Goal: Task Accomplishment & Management: Manage account settings

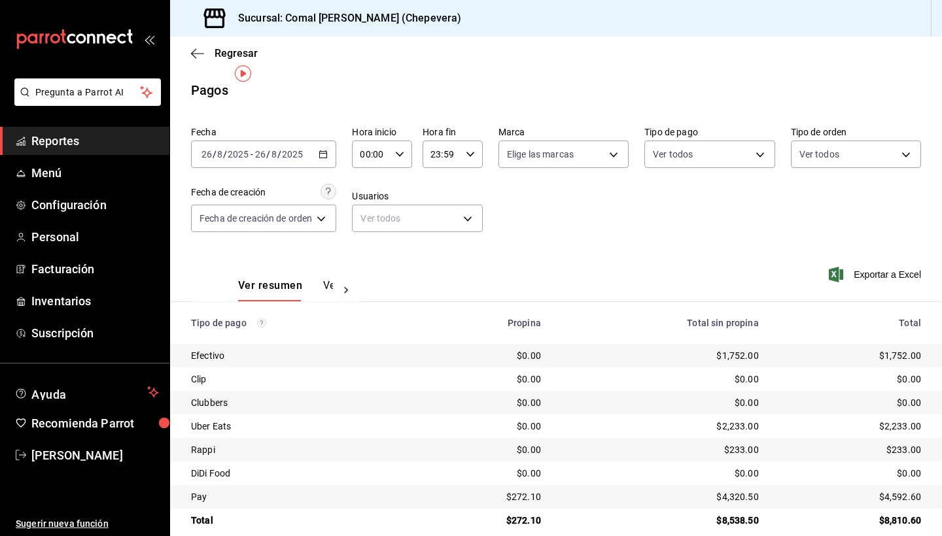
scroll to position [17, 0]
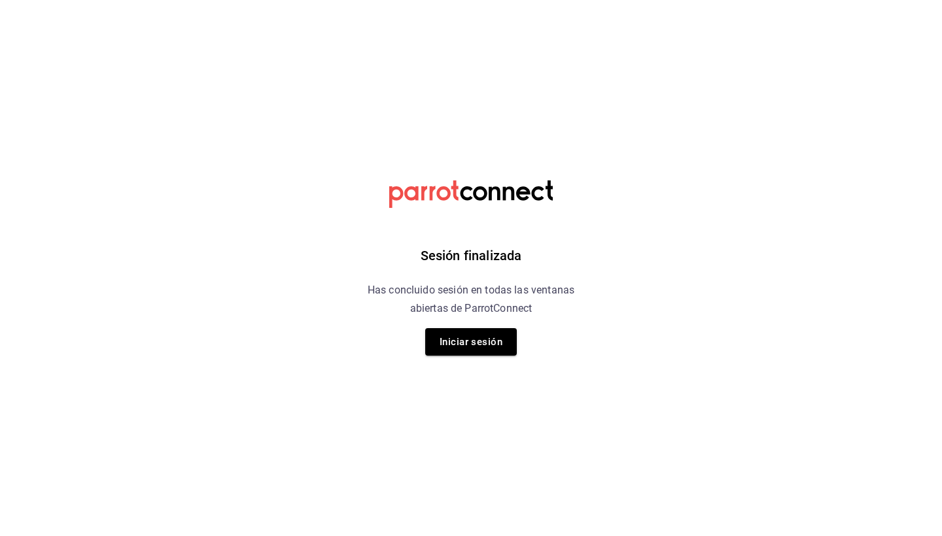
click at [580, 351] on div "Sesión finalizada Has concluido sesión en todas las ventanas abiertas de Parrot…" at bounding box center [471, 268] width 330 height 536
click at [475, 350] on button "Iniciar sesión" at bounding box center [471, 341] width 92 height 27
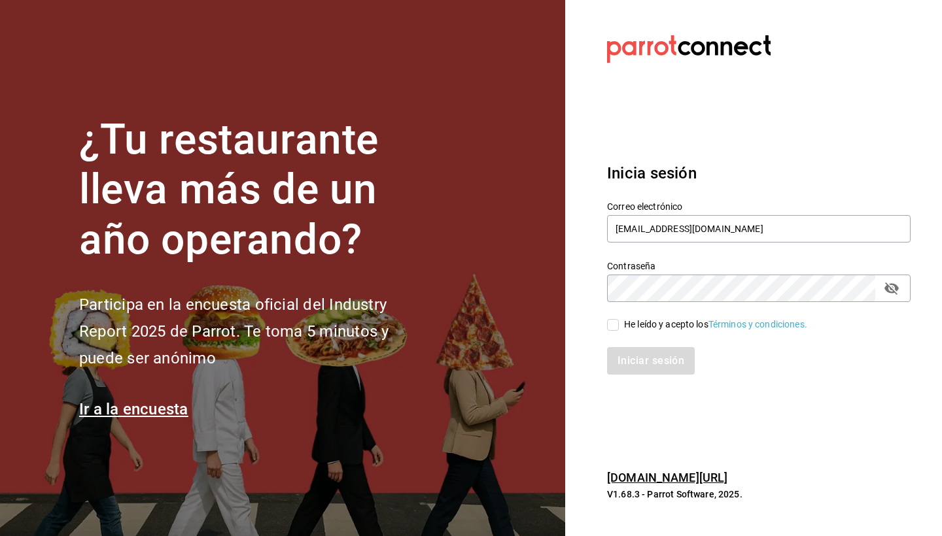
type input "[EMAIL_ADDRESS][DOMAIN_NAME]"
click at [613, 321] on input "He leído y acepto los Términos y condiciones." at bounding box center [613, 325] width 12 height 12
checkbox input "true"
click at [654, 360] on button "Iniciar sesión" at bounding box center [651, 360] width 89 height 27
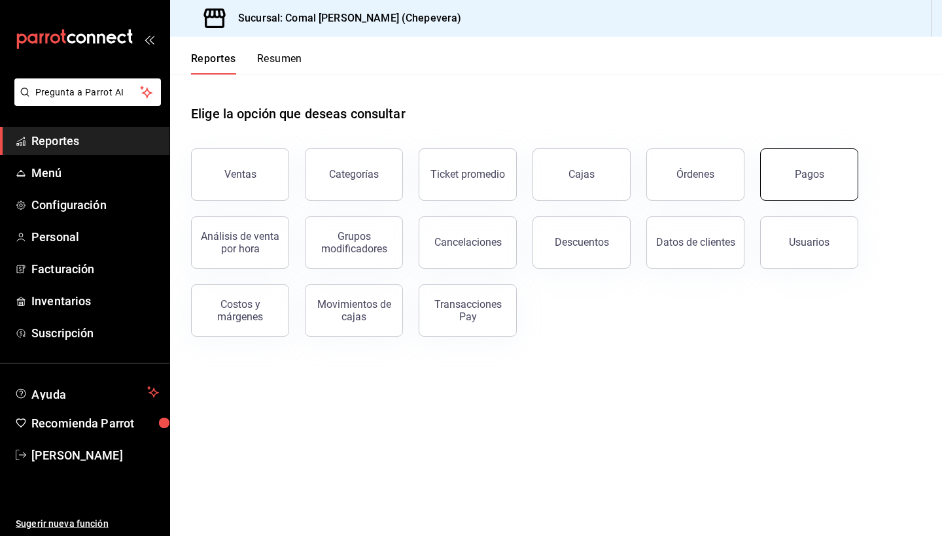
click at [831, 164] on button "Pagos" at bounding box center [809, 175] width 98 height 52
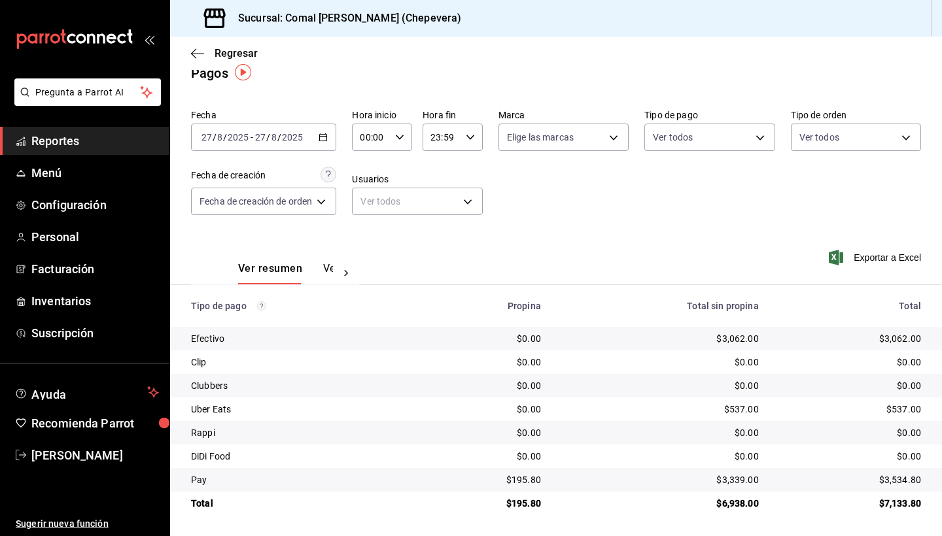
scroll to position [17, 0]
click at [53, 211] on span "Configuración" at bounding box center [95, 205] width 128 height 18
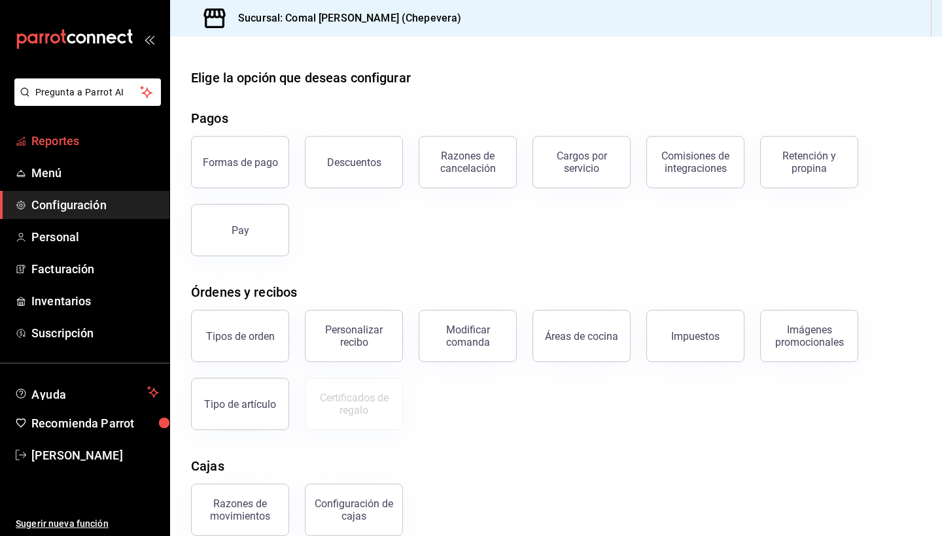
click at [103, 134] on span "Reportes" at bounding box center [95, 141] width 128 height 18
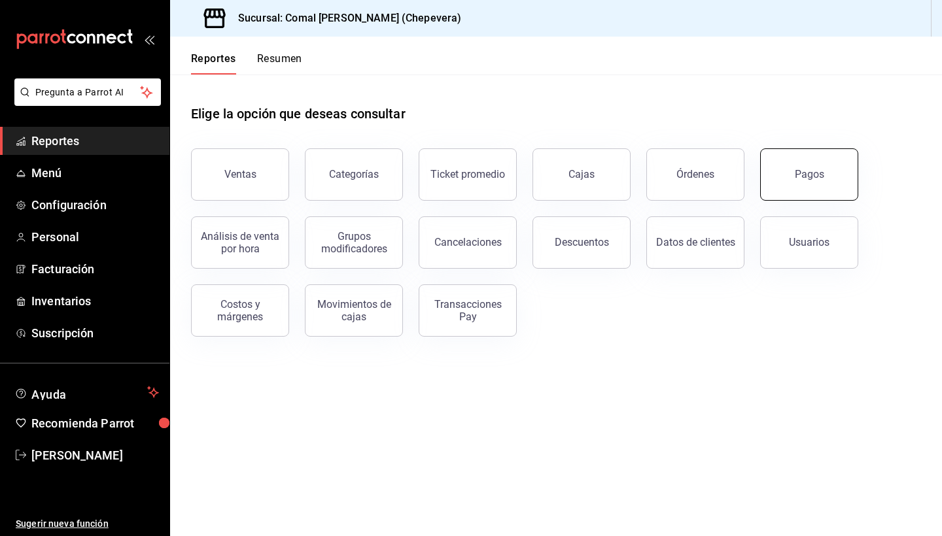
click at [831, 186] on button "Pagos" at bounding box center [809, 175] width 98 height 52
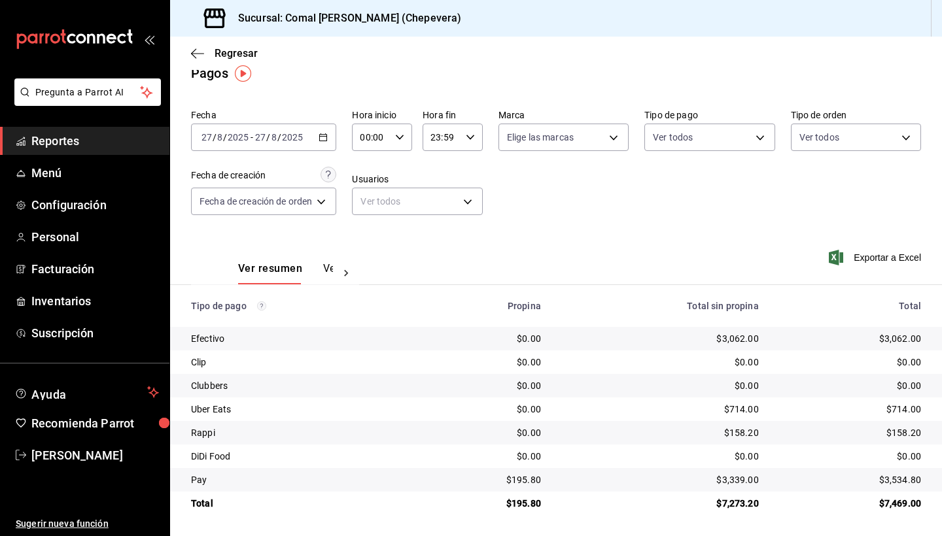
scroll to position [17, 0]
